Goal: Task Accomplishment & Management: Manage account settings

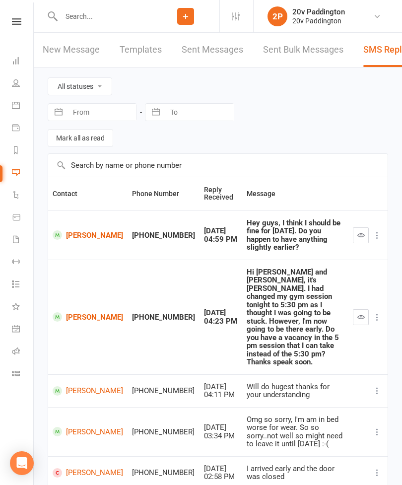
click at [367, 310] on button "button" at bounding box center [361, 318] width 16 height 16
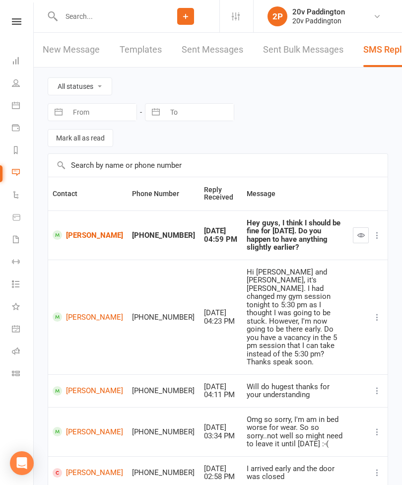
click at [16, 107] on icon at bounding box center [16, 105] width 8 height 8
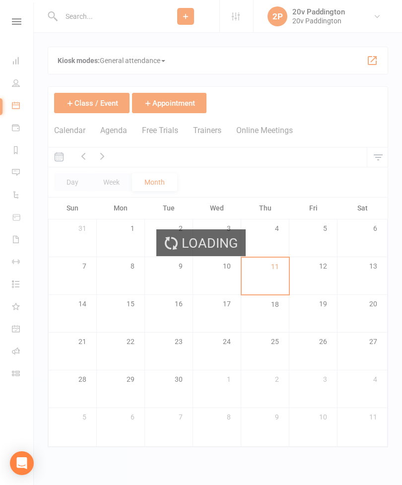
click at [117, 131] on div "Loading" at bounding box center [201, 242] width 402 height 485
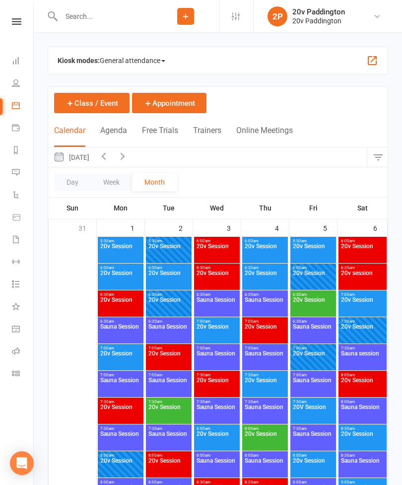
click at [120, 135] on button "Agenda" at bounding box center [113, 136] width 27 height 21
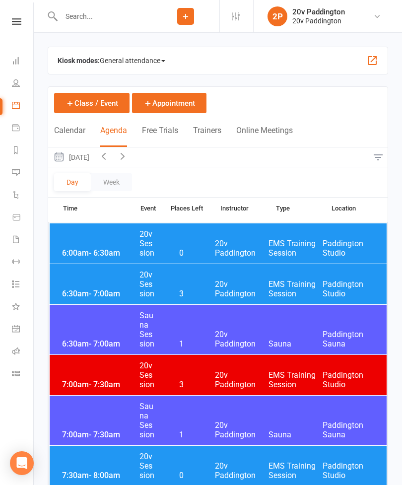
click at [85, 160] on button "Thursday, Sep 11, 2025" at bounding box center [71, 157] width 46 height 19
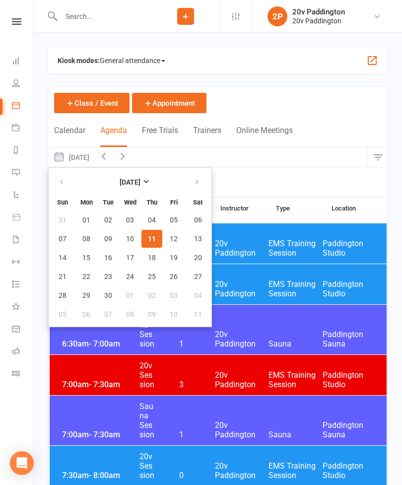
click at [81, 22] on input "text" at bounding box center [105, 16] width 94 height 14
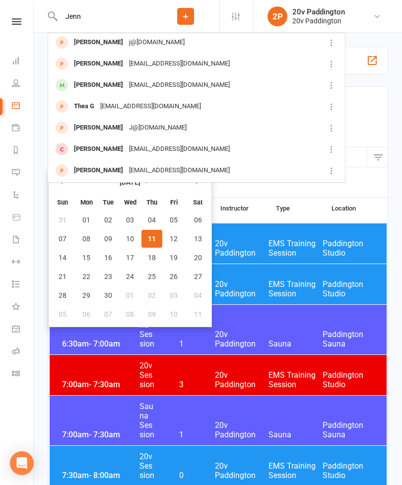
scroll to position [206, 0]
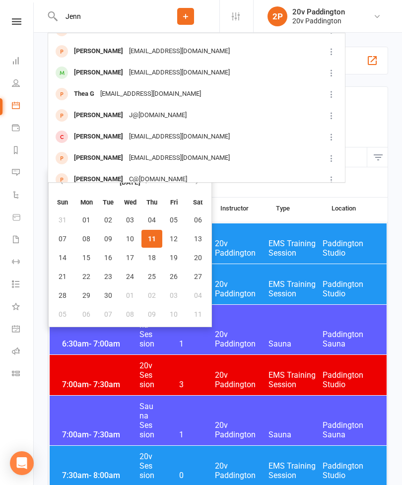
type input "Jenn"
click at [85, 73] on div "[PERSON_NAME]" at bounding box center [98, 73] width 55 height 14
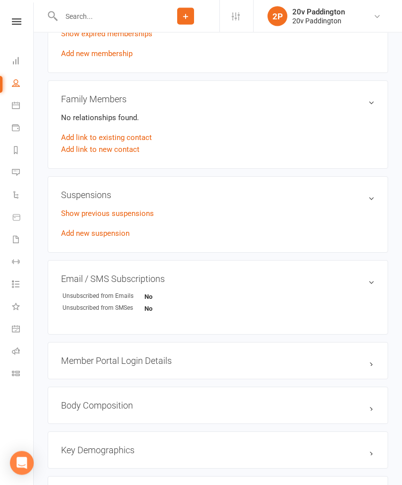
scroll to position [665, 0]
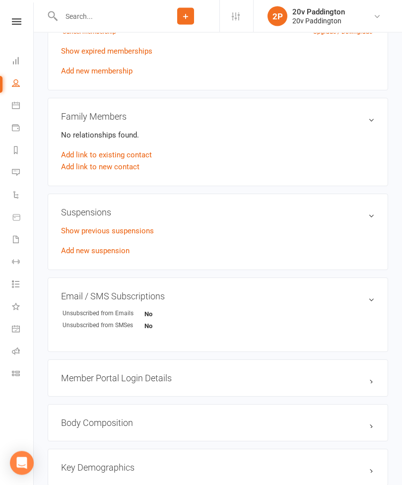
click at [108, 254] on link "Add new suspension" at bounding box center [95, 251] width 69 height 9
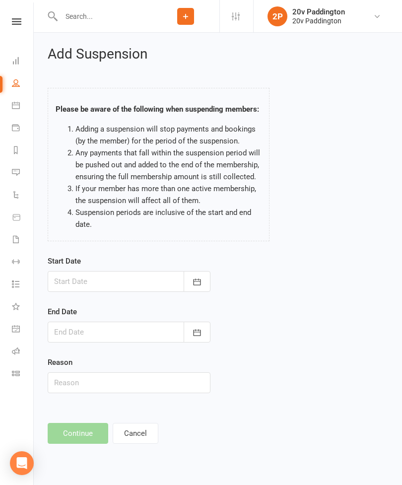
click at [120, 284] on div at bounding box center [129, 281] width 163 height 21
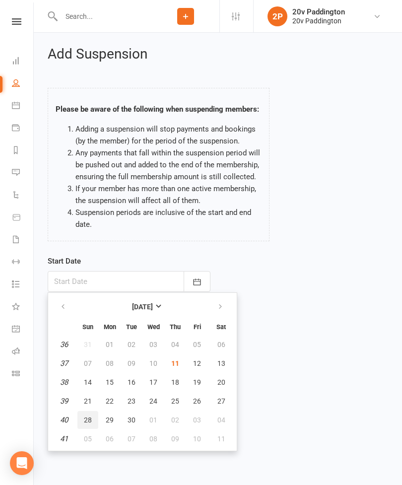
click at [78, 424] on button "28" at bounding box center [88, 420] width 21 height 18
type input "28 Sep 2025"
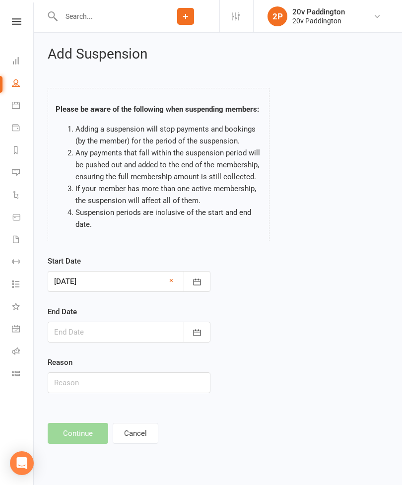
click at [103, 335] on div at bounding box center [129, 332] width 163 height 21
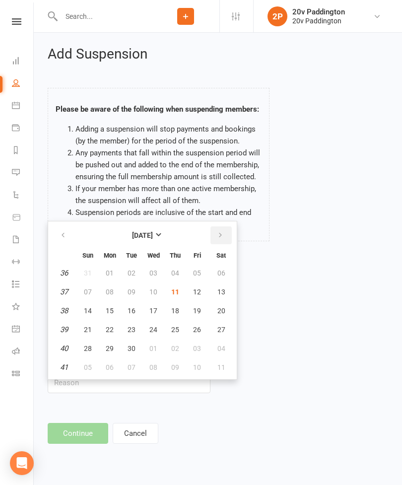
click at [223, 240] on button "button" at bounding box center [221, 236] width 21 height 18
click at [91, 313] on span "12" at bounding box center [88, 311] width 8 height 8
type input "12 Oct 2025"
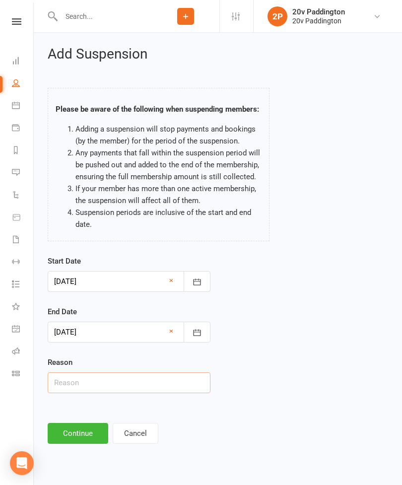
click at [108, 382] on input "text" at bounding box center [129, 383] width 163 height 21
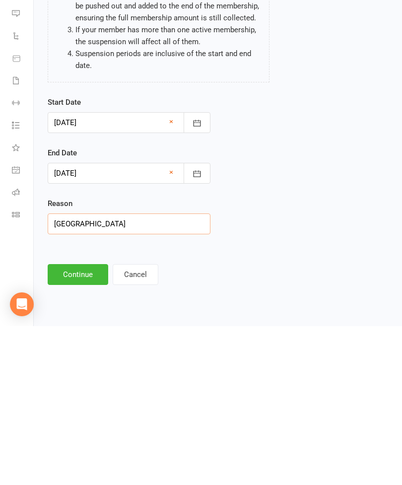
type input "USA"
click at [79, 423] on button "Continue" at bounding box center [78, 433] width 61 height 21
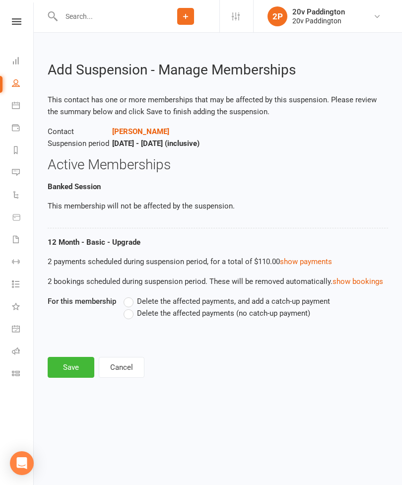
click at [135, 314] on label "Delete the affected payments (no catch-up payment)" at bounding box center [217, 314] width 187 height 12
click at [130, 308] on input "Delete the affected payments (no catch-up payment)" at bounding box center [127, 308] width 6 height 0
click at [70, 369] on button "Save" at bounding box center [71, 367] width 47 height 21
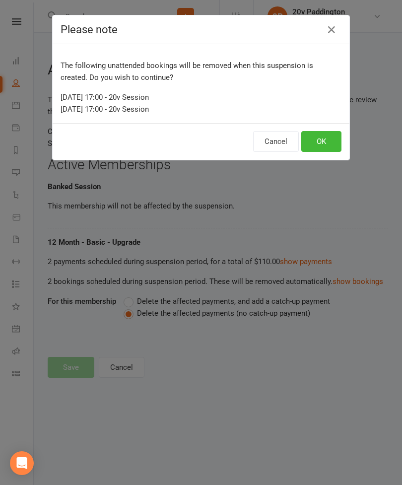
click at [333, 139] on button "OK" at bounding box center [322, 141] width 40 height 21
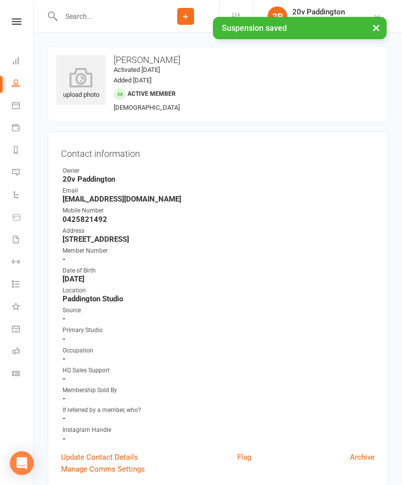
click at [20, 172] on link "Messages 1" at bounding box center [23, 173] width 22 height 22
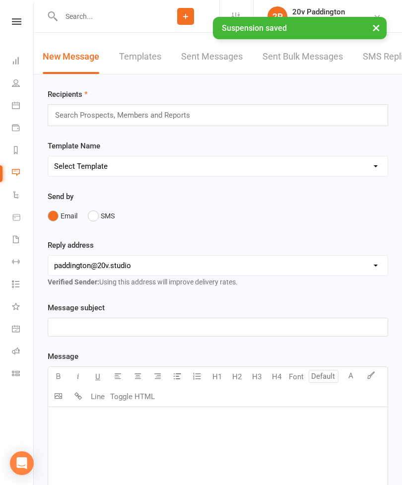
click at [392, 69] on link "SMS Replies 1" at bounding box center [393, 57] width 60 height 34
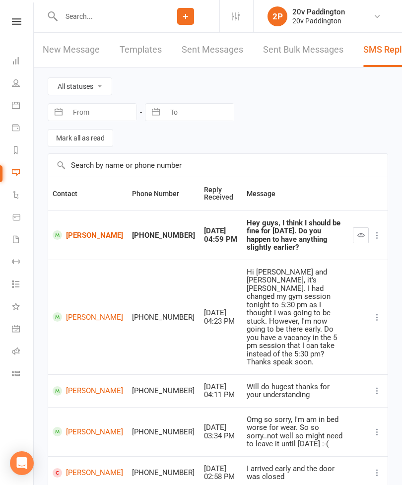
click at [13, 110] on link "Calendar" at bounding box center [23, 106] width 22 height 22
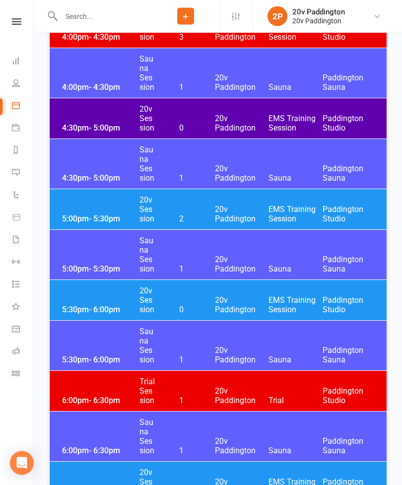
click at [85, 303] on div "5:30pm - 6:00pm 20v Session 0 20v Paddington EMS Training Session Paddington St…" at bounding box center [218, 301] width 337 height 40
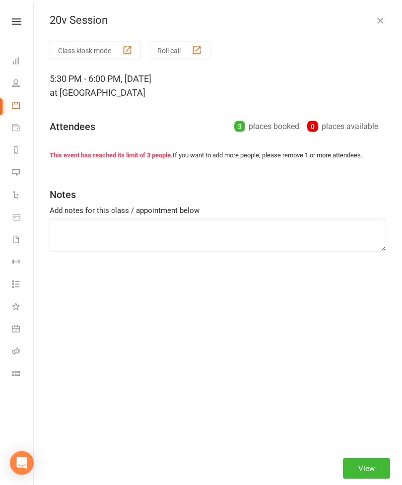
scroll to position [1743, 0]
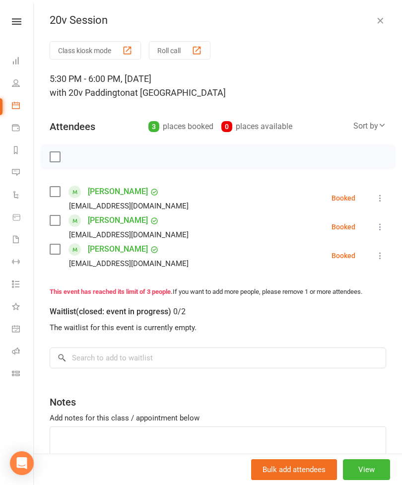
click at [120, 222] on link "[PERSON_NAME]" at bounding box center [118, 221] width 60 height 16
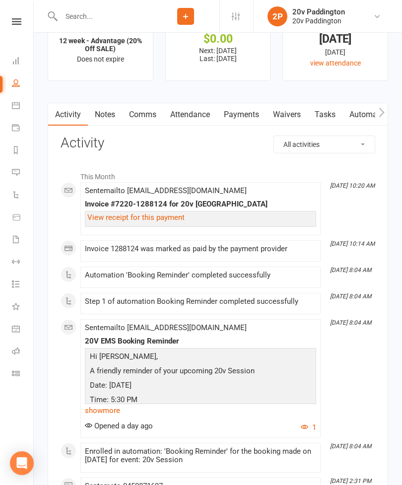
scroll to position [1298, 0]
click at [204, 120] on link "Attendance" at bounding box center [190, 115] width 54 height 23
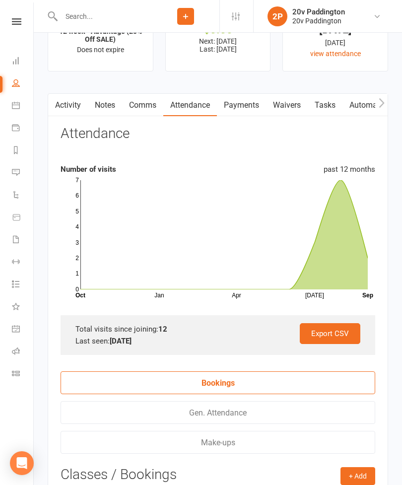
scroll to position [1285, 0]
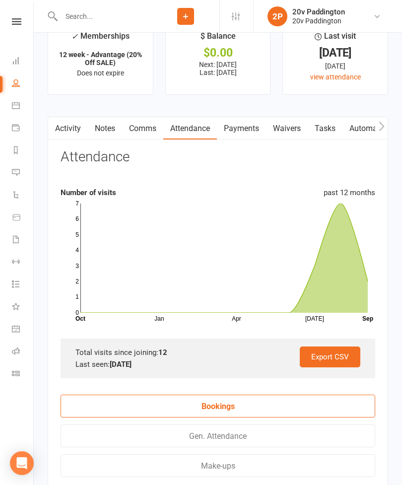
click at [152, 134] on link "Comms" at bounding box center [142, 128] width 41 height 23
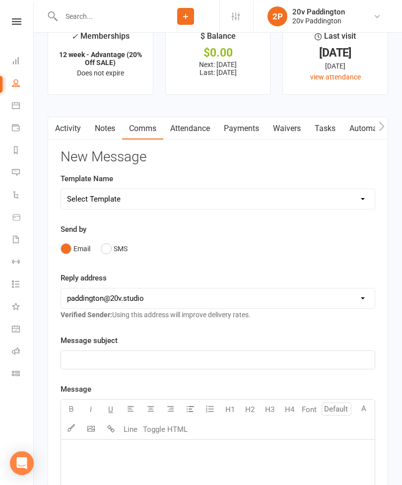
click at [109, 248] on button "SMS" at bounding box center [114, 248] width 27 height 19
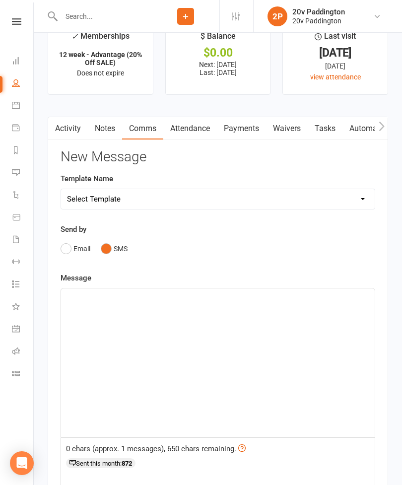
click at [181, 322] on div "﻿" at bounding box center [218, 363] width 314 height 149
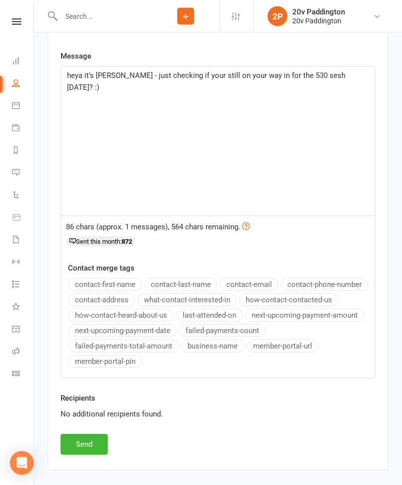
click at [77, 442] on button "Send" at bounding box center [84, 445] width 47 height 21
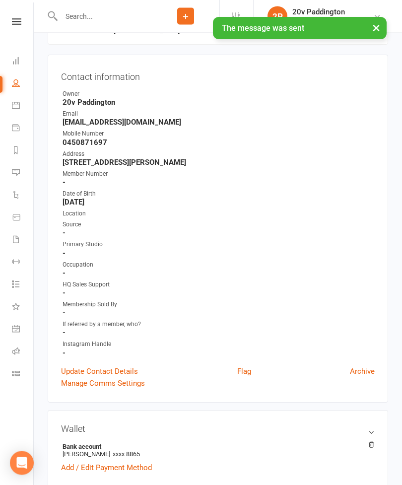
scroll to position [0, 0]
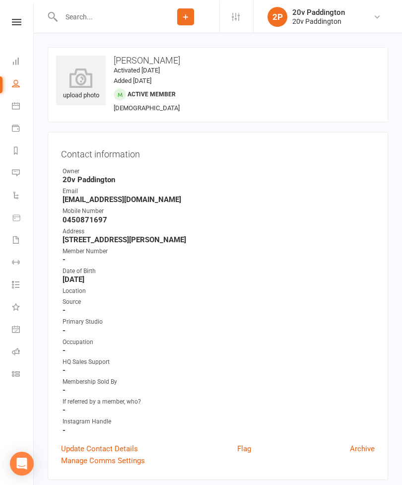
click at [20, 167] on link "Messages 1" at bounding box center [23, 173] width 22 height 22
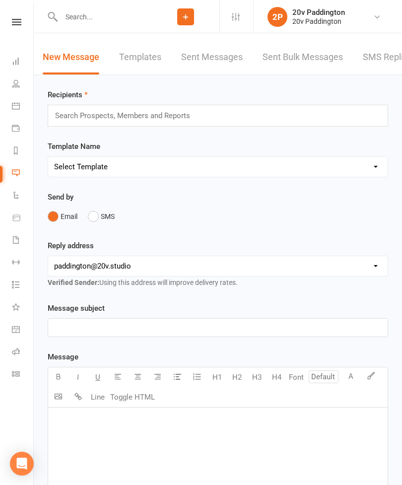
click at [379, 67] on link "SMS Replies 1" at bounding box center [393, 57] width 60 height 34
